Goal: Find specific page/section: Find specific page/section

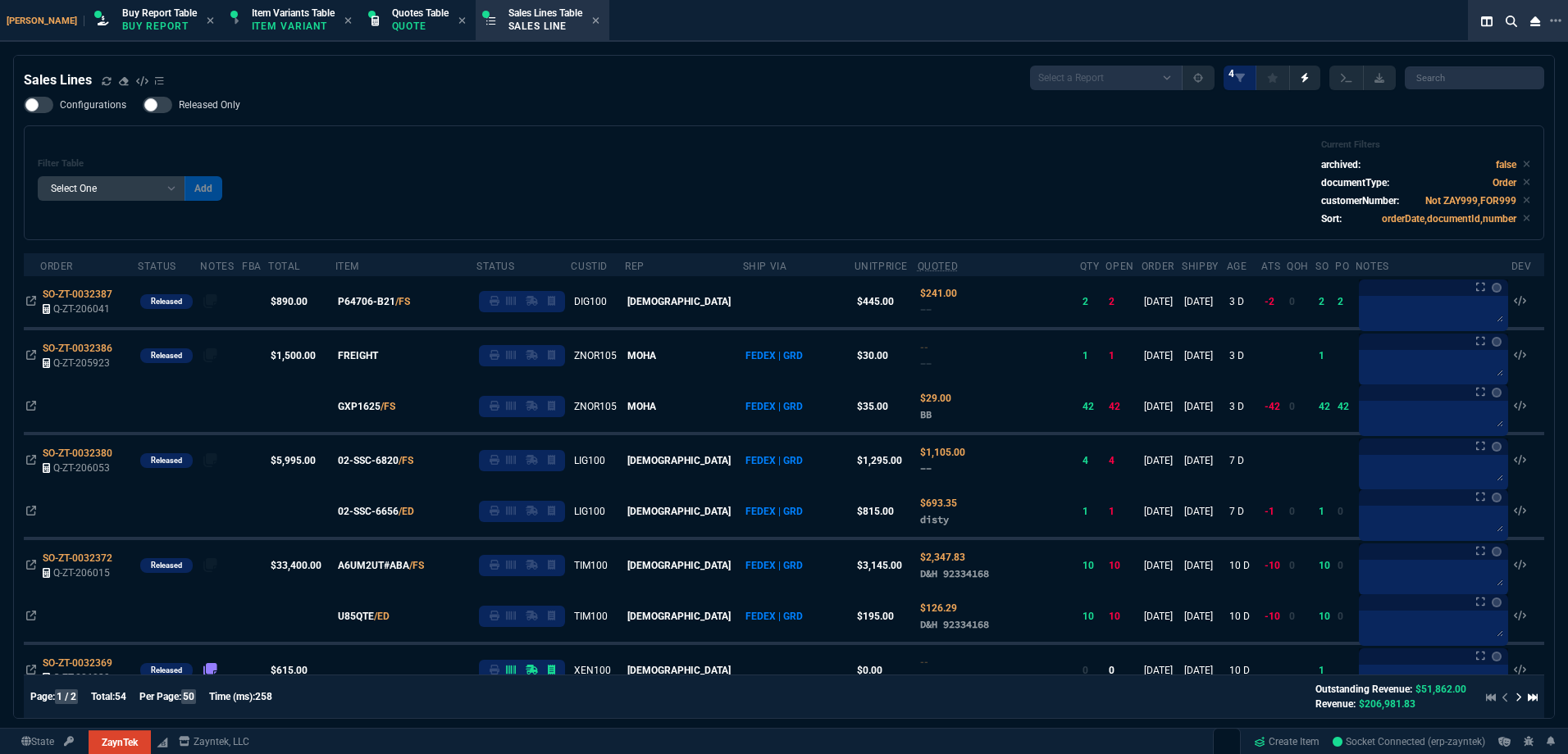
select select "1: BROV"
select select
click at [740, 168] on div "Filter Table Select One Add Filter () Age () ATS () Cond (itemVariantCode) Cust…" at bounding box center [784, 183] width 1493 height 87
click at [409, 144] on div "Filter Table Select One Add Filter () Age () ATS () Cond (itemVariantCode) Cust…" at bounding box center [784, 183] width 1493 height 87
drag, startPoint x: 446, startPoint y: 146, endPoint x: 397, endPoint y: 34, distance: 122.2
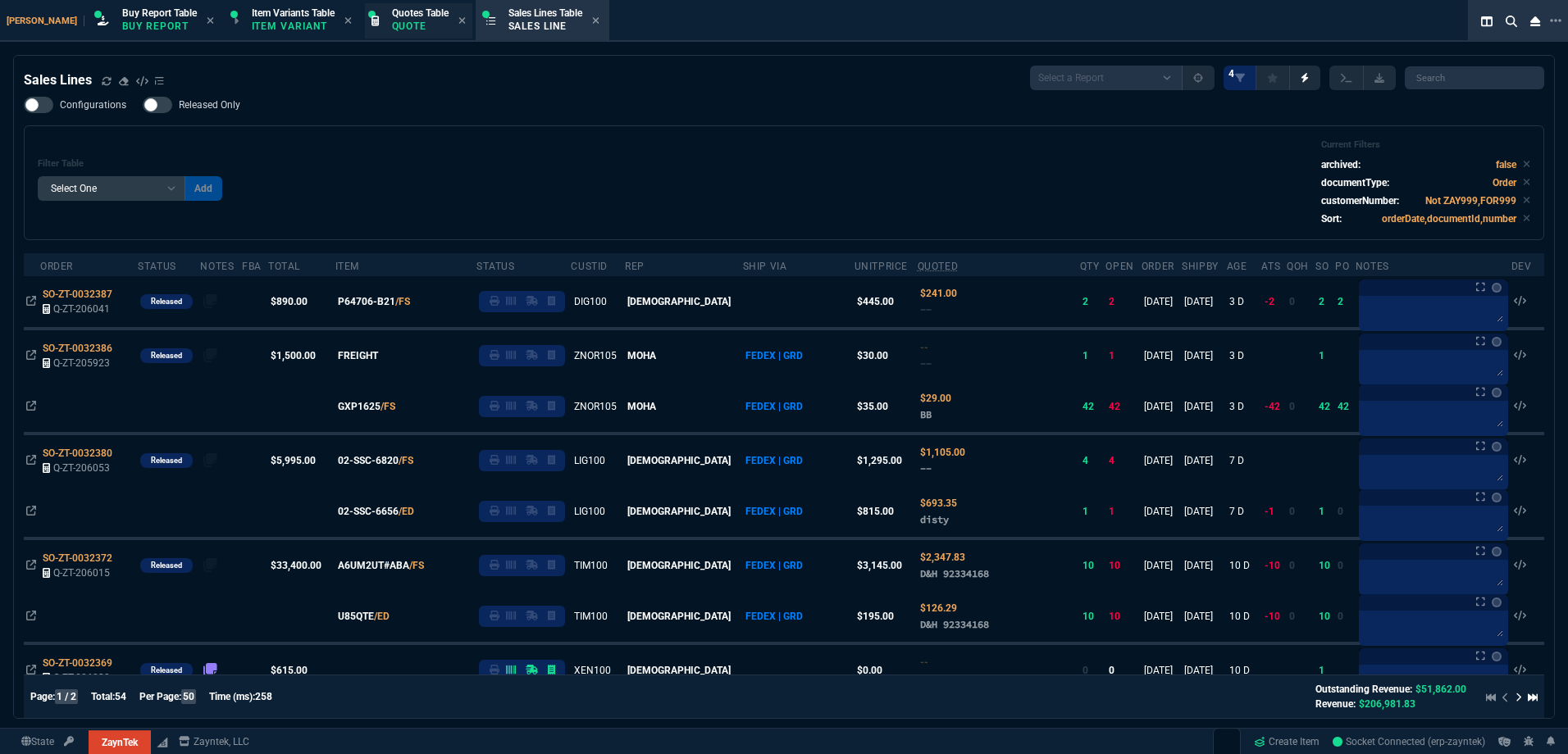
click at [446, 145] on div "Filter Table Select One Add Filter () Age () ATS () Cond (itemVariantCode) Cust…" at bounding box center [784, 183] width 1493 height 87
click at [105, 83] on icon at bounding box center [107, 81] width 10 height 10
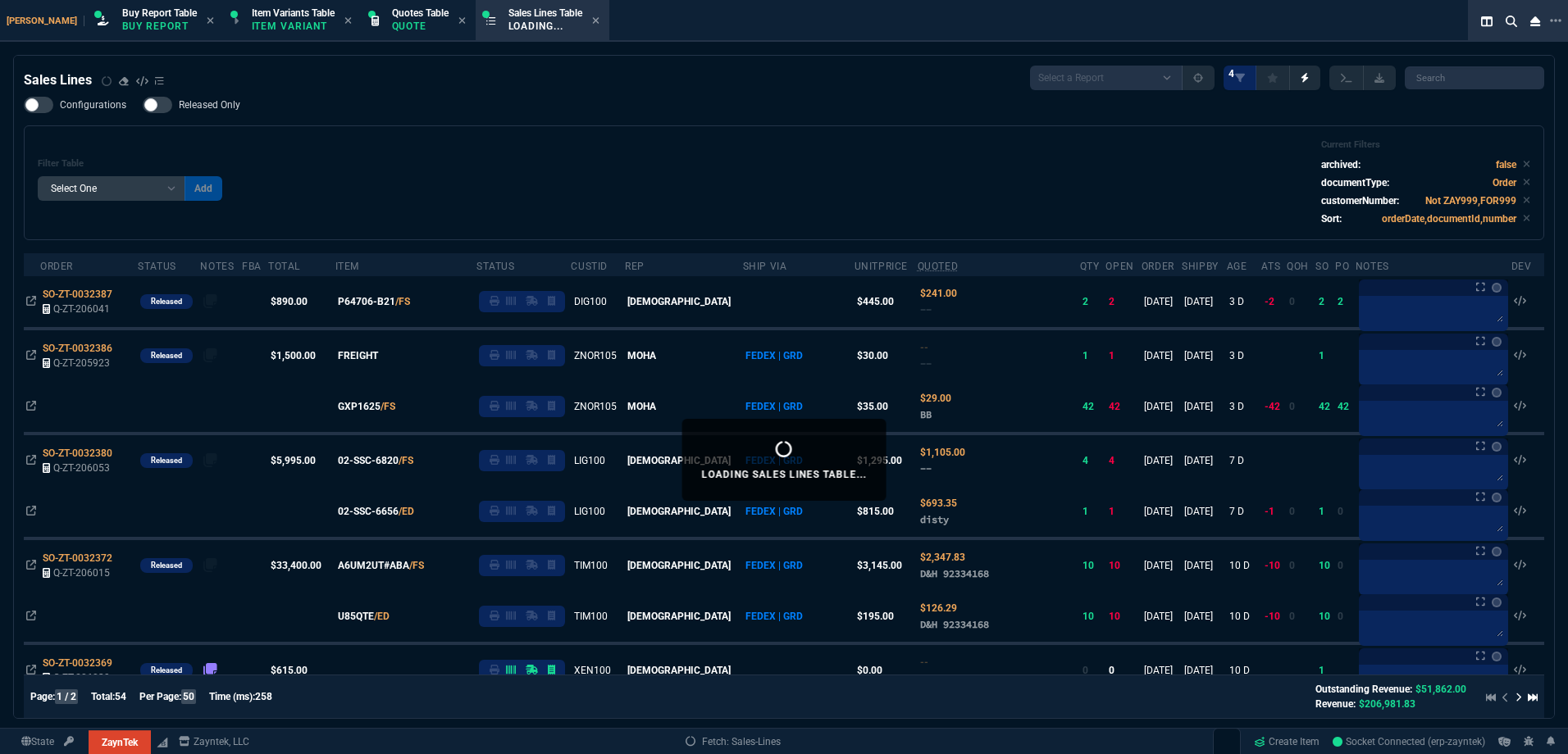
click at [548, 117] on div "Configurations Released Only Filter Table Select One Add Filter () Age () ATS (…" at bounding box center [784, 169] width 1521 height 144
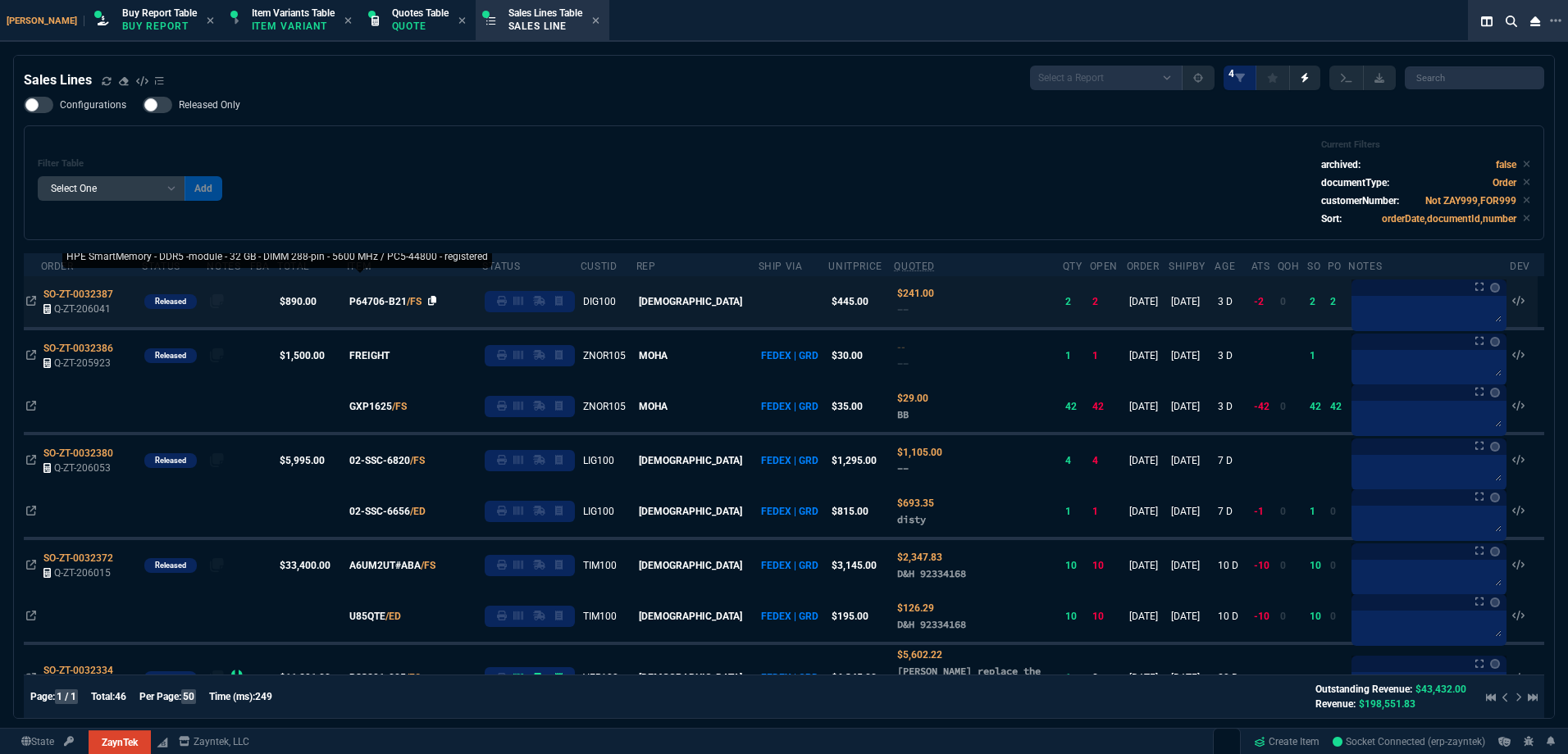
click at [437, 301] on icon at bounding box center [432, 301] width 9 height 10
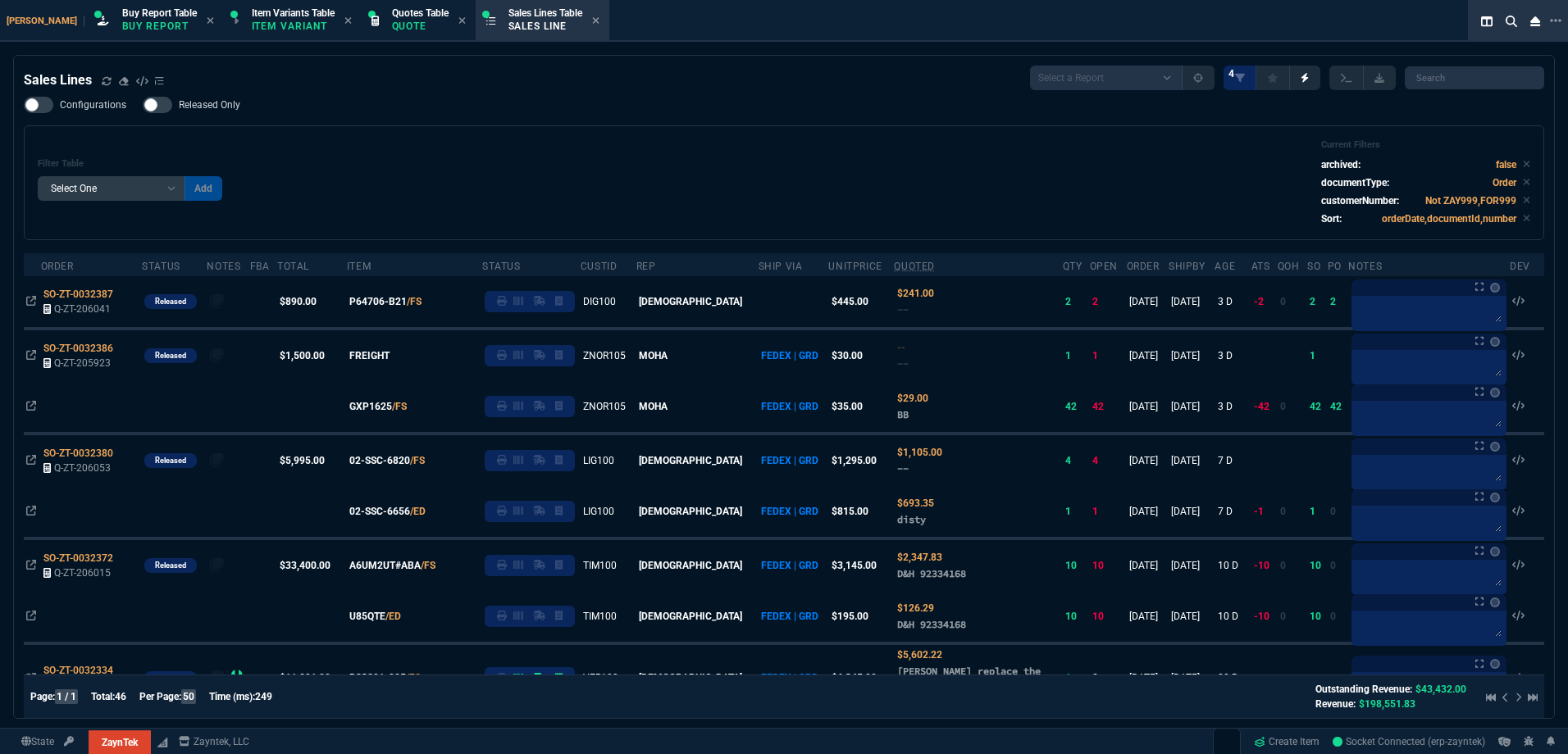
click at [558, 122] on div "Configurations Released Only Filter Table Select One Add Filter () Age () ATS (…" at bounding box center [784, 169] width 1521 height 144
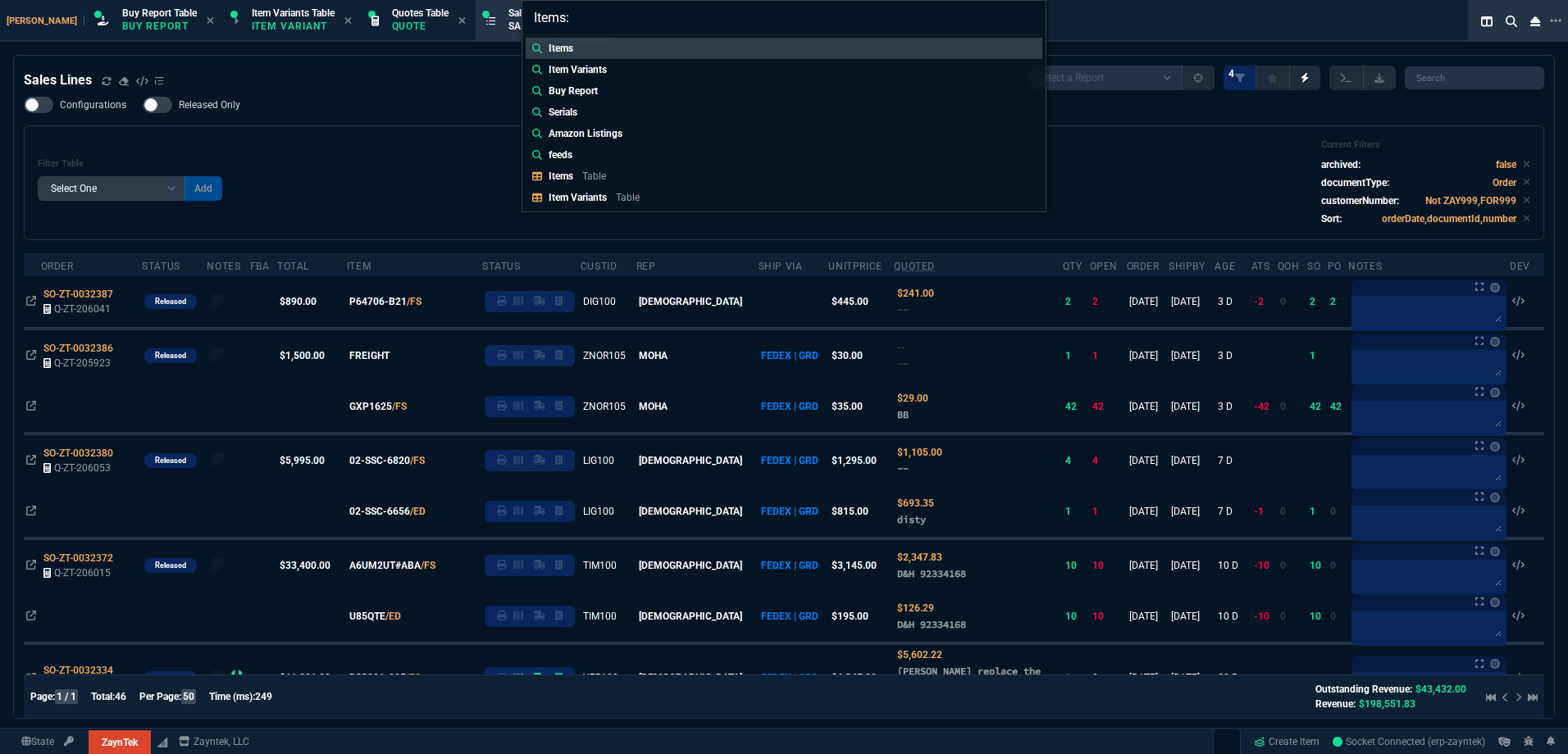
type input "Items: P64706-B21"
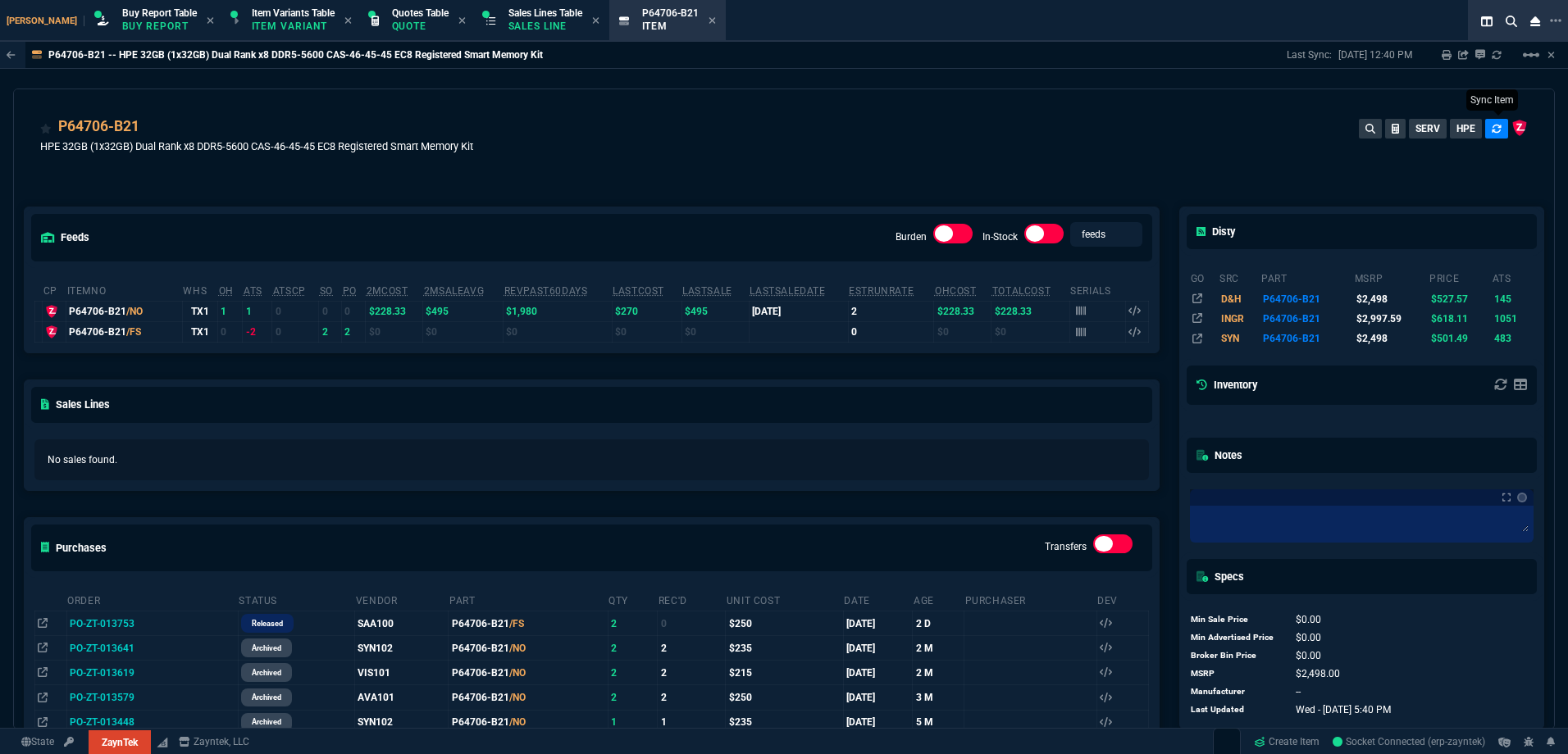
click at [1485, 130] on button at bounding box center [1496, 129] width 23 height 20
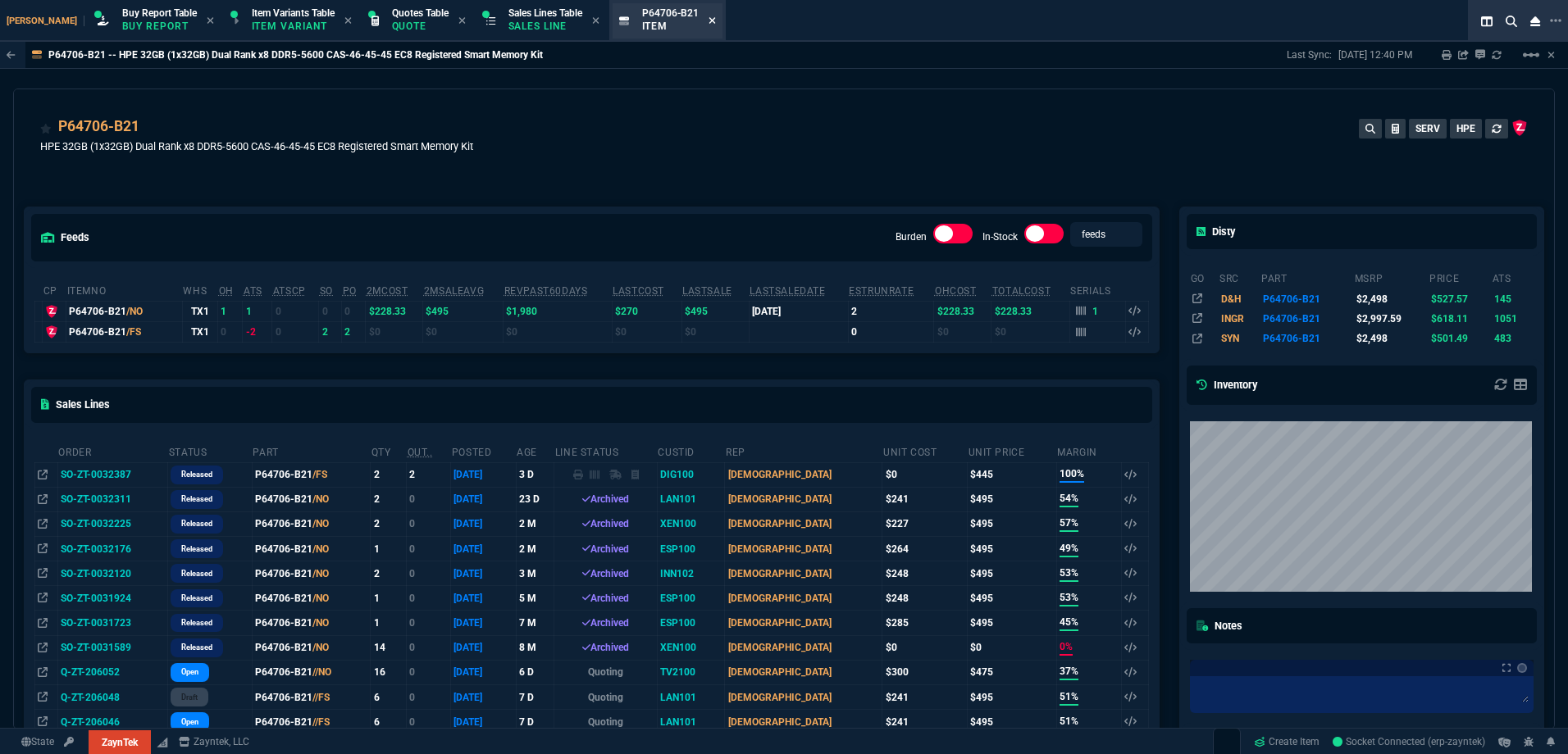
click at [708, 20] on icon at bounding box center [712, 21] width 7 height 7
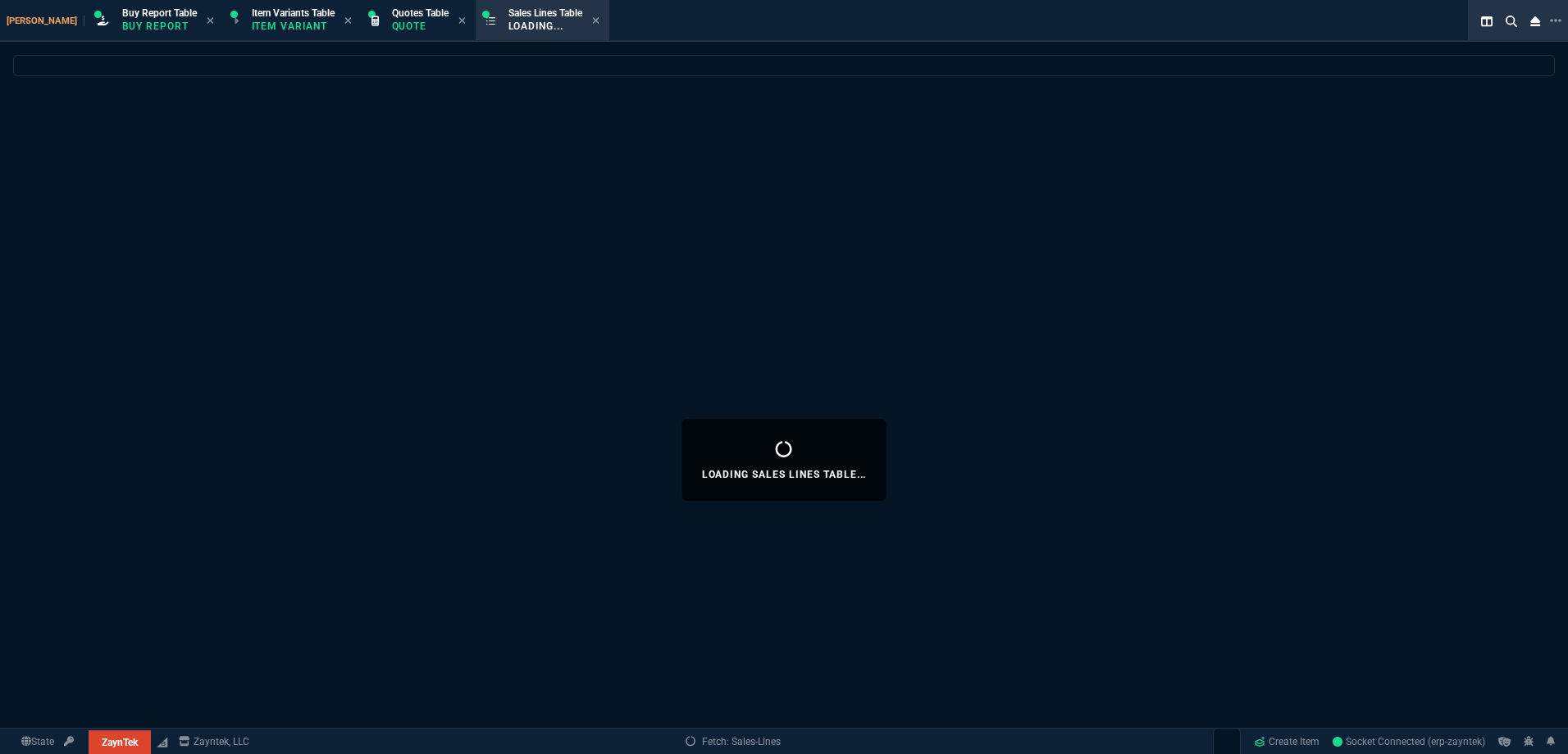
select select
